Goal: Information Seeking & Learning: Learn about a topic

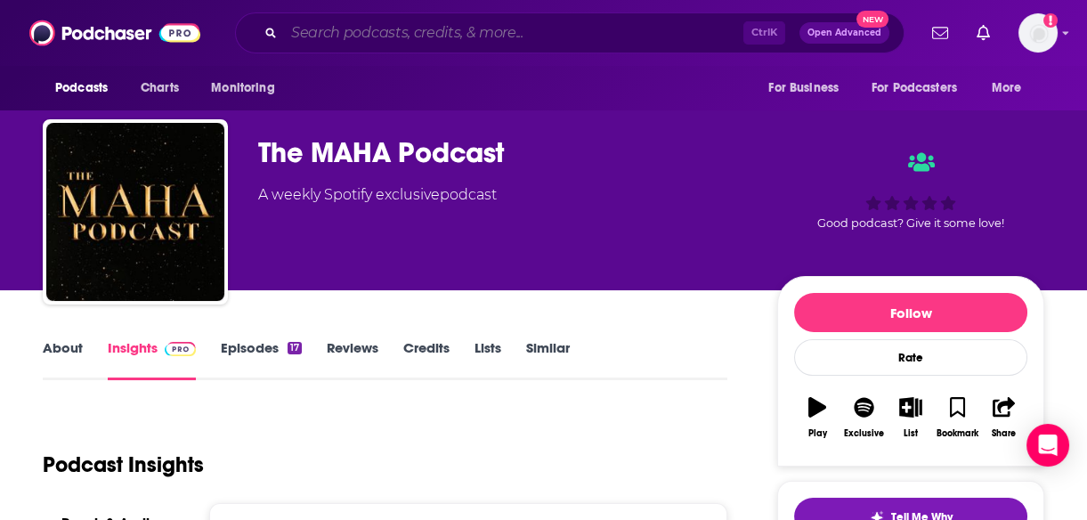
click at [335, 34] on input "Search podcasts, credits, & more..." at bounding box center [513, 33] width 459 height 28
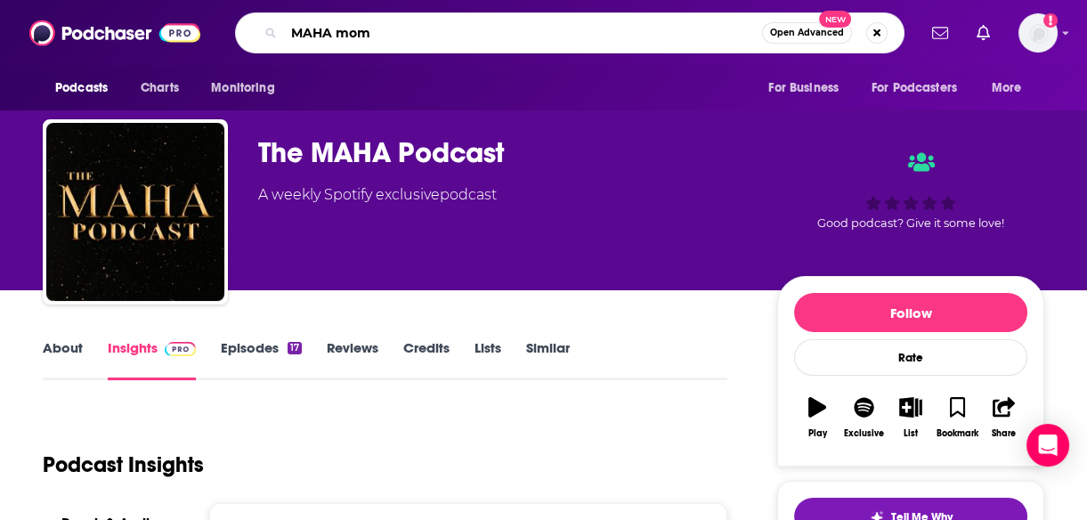
type input "MAHA moms"
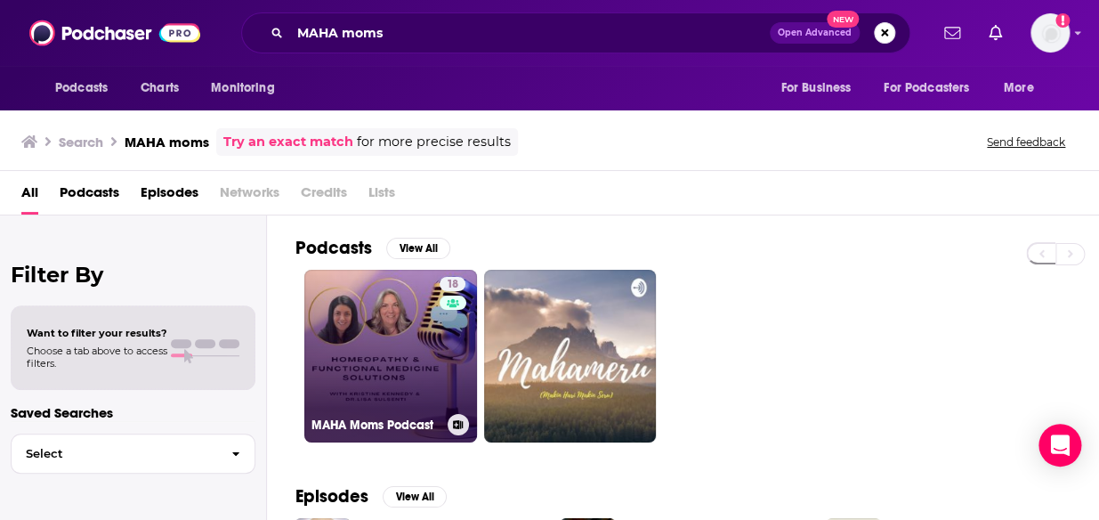
click at [381, 322] on link "18 MAHA Moms Podcast" at bounding box center [390, 356] width 173 height 173
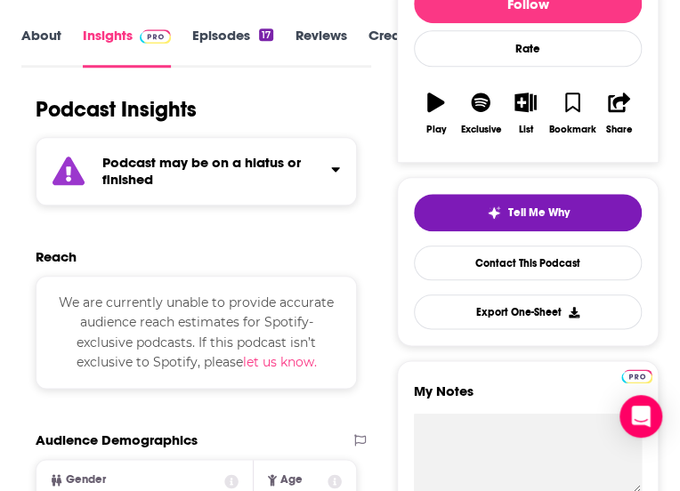
scroll to position [54, 0]
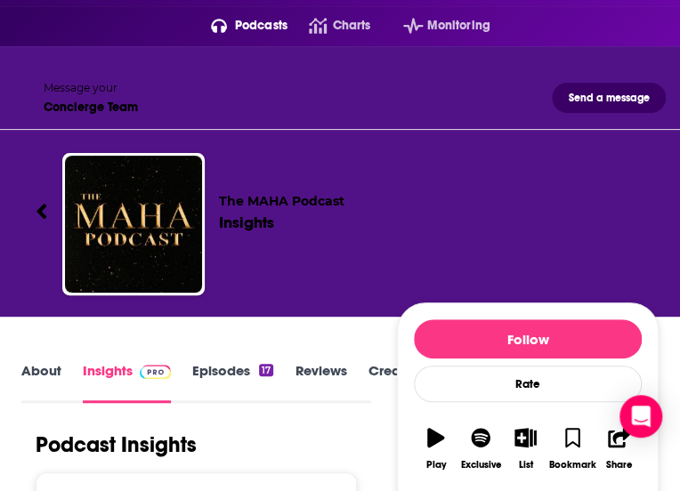
type input "real weight loss coach"
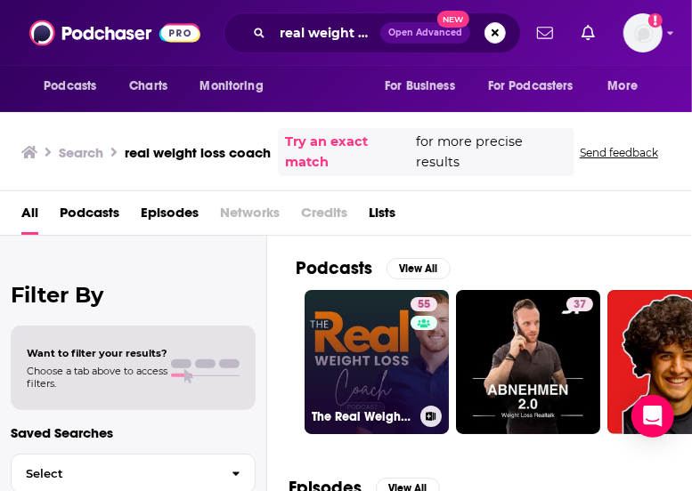
click at [344, 356] on link "55 The Real Weight Loss Coach" at bounding box center [376, 362] width 144 height 144
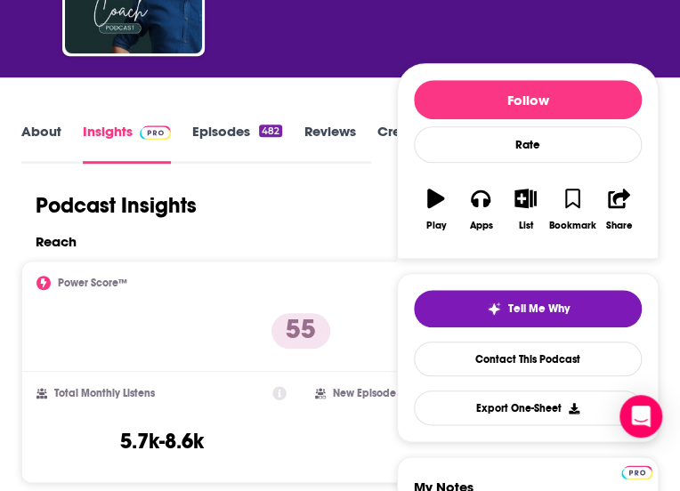
scroll to position [323, 0]
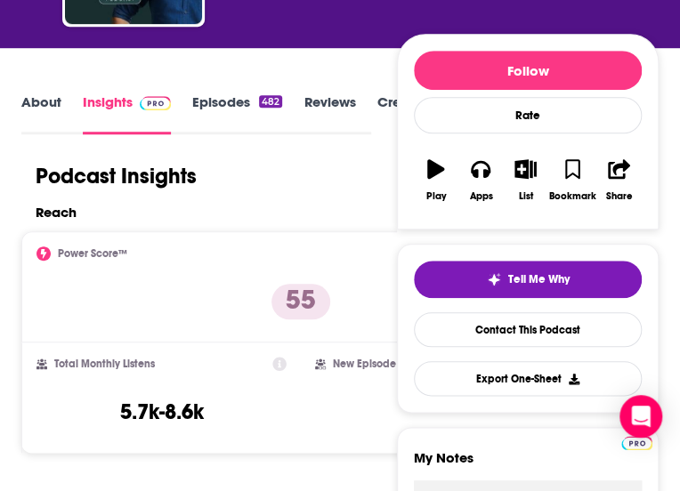
paste input "o The Good Life with [PERSON_NAME]"
type input "o The Good Life with [PERSON_NAME]"
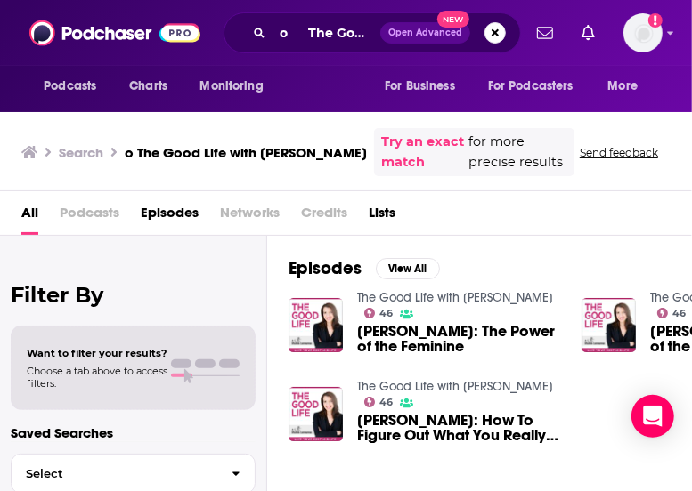
click at [382, 354] on span "[PERSON_NAME]: The Power of the Feminine" at bounding box center [458, 339] width 203 height 30
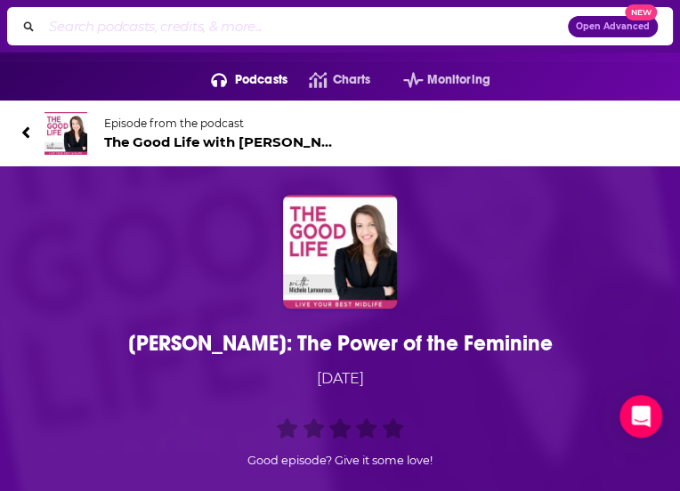
click at [0, 0] on h1 "[PERSON_NAME]: The Power of the Feminine" at bounding box center [0, 0] width 0 height 0
click at [214, 150] on span "The Good Life with [PERSON_NAME] 46" at bounding box center [222, 142] width 236 height 17
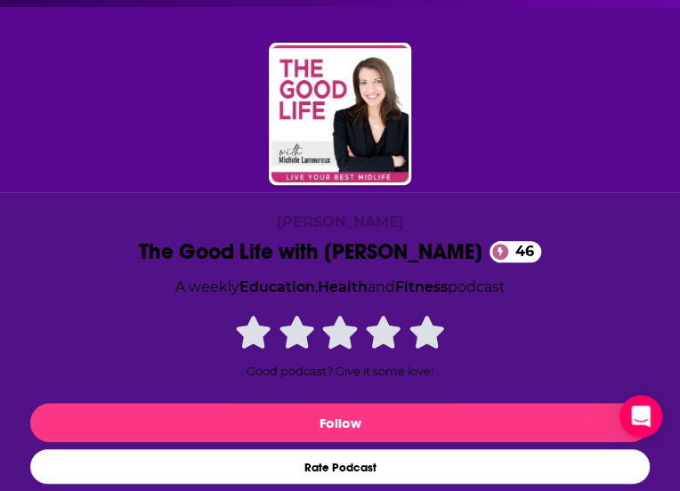
scroll to position [129, 0]
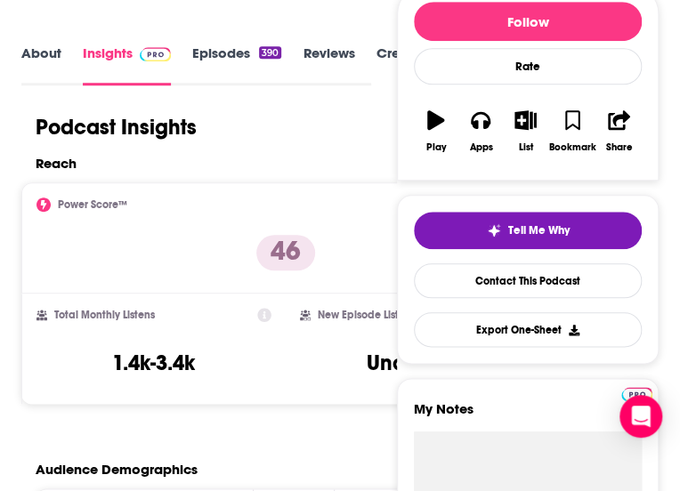
scroll to position [384, 0]
